Goal: Find specific page/section: Find specific page/section

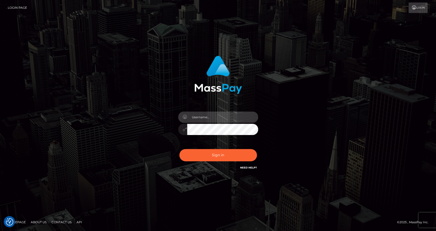
click at [223, 116] on input "text" at bounding box center [222, 117] width 71 height 11
type input "andrey.nmible"
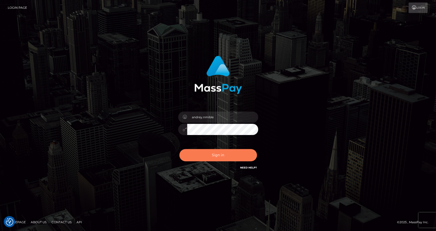
click at [226, 158] on button "Sign in" at bounding box center [218, 155] width 78 height 12
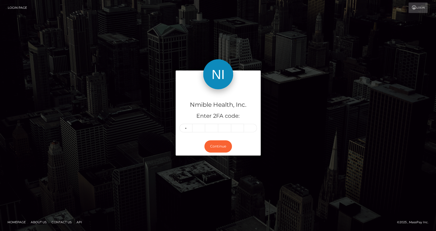
type input "6"
type input "8"
type input "0"
type input "2"
type input "1"
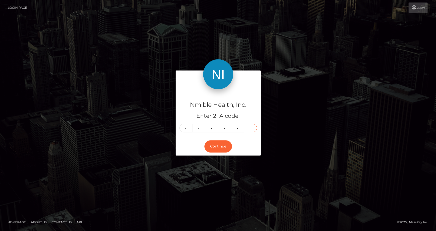
type input "5"
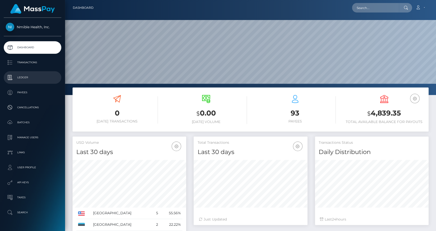
scroll to position [89, 114]
click at [20, 62] on p "Transactions" at bounding box center [33, 63] width 54 height 8
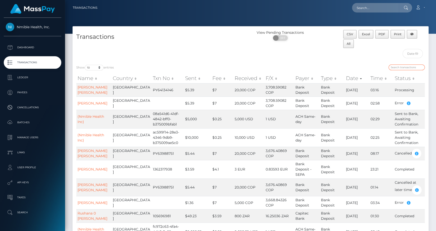
click at [403, 68] on input "search" at bounding box center [407, 68] width 36 height 6
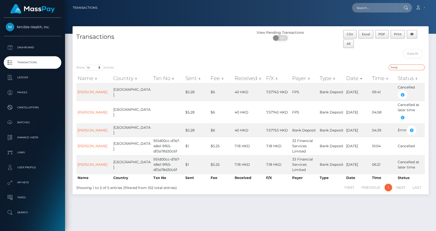
type input "hong"
